Goal: Information Seeking & Learning: Find specific fact

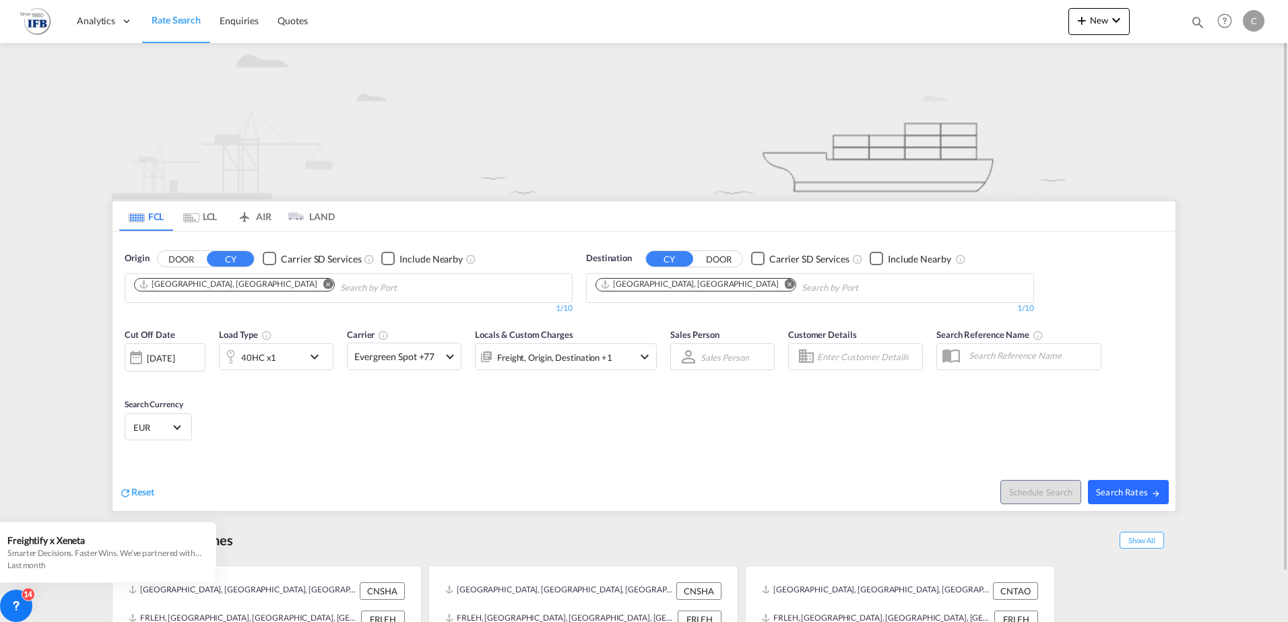
click at [1127, 493] on span "Search Rates" at bounding box center [1128, 492] width 65 height 11
type input "CNSHA to FRLEH / [DATE]"
click at [1142, 496] on span "Search Rates" at bounding box center [1128, 492] width 65 height 11
type input "CNSHA to FRLEH / [DATE]"
